Goal: Transaction & Acquisition: Purchase product/service

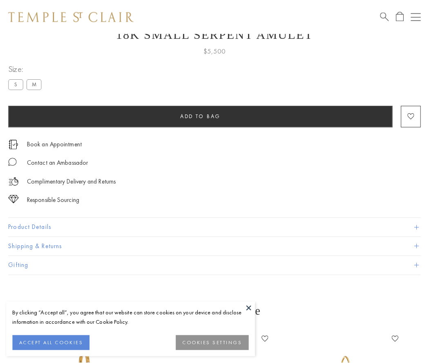
scroll to position [33, 0]
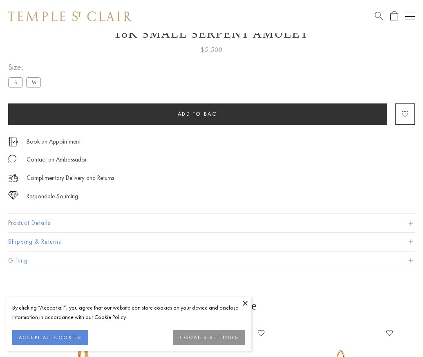
click at [197, 114] on span "Add to bag" at bounding box center [198, 113] width 40 height 7
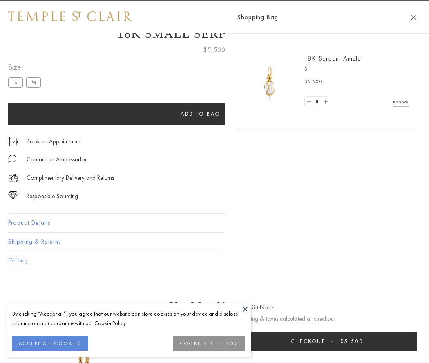
click at [411, 341] on button "Checkout $5,500" at bounding box center [327, 340] width 180 height 19
